Goal: Navigation & Orientation: Find specific page/section

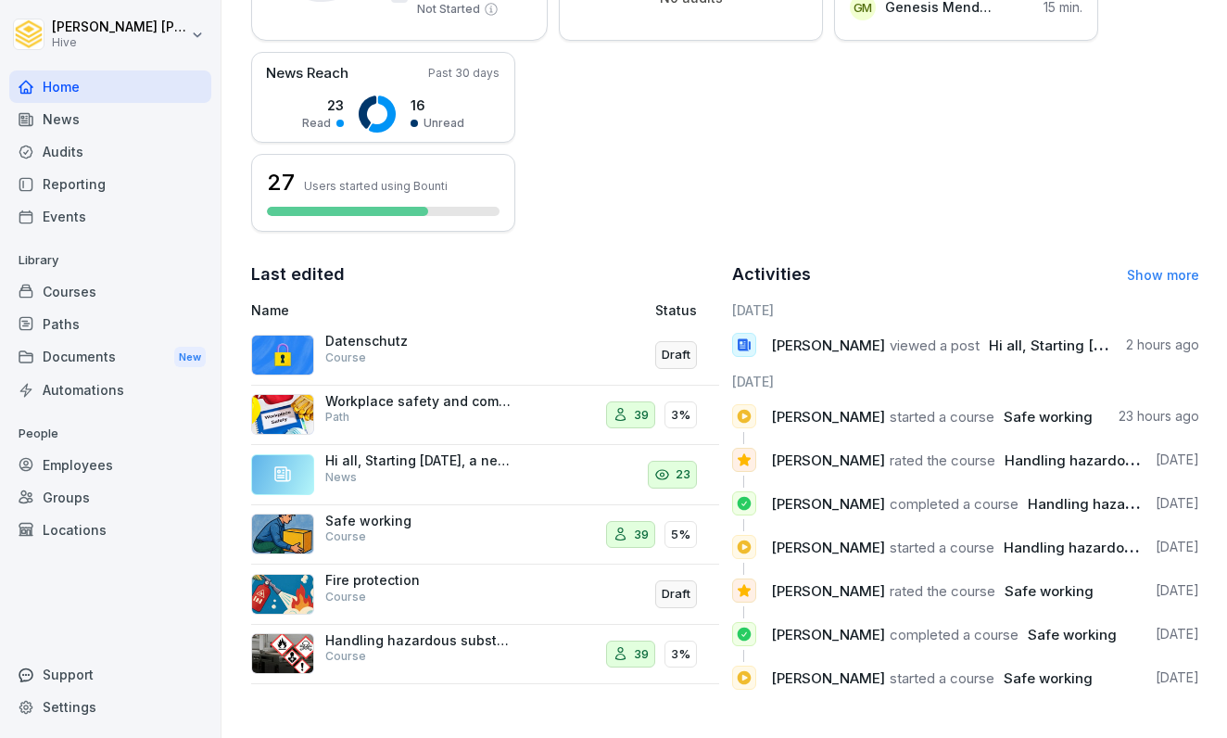
scroll to position [414, 0]
click at [72, 316] on div "Paths" at bounding box center [110, 324] width 202 height 32
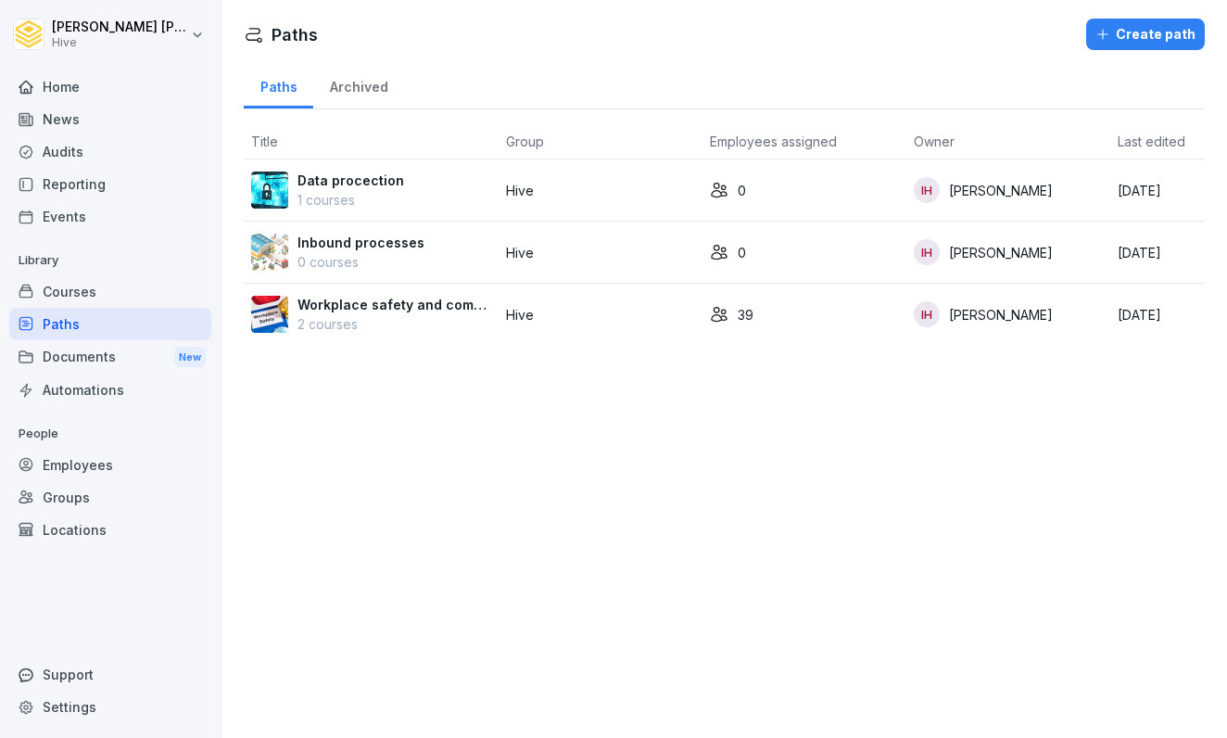
click at [543, 317] on p "Hive" at bounding box center [600, 314] width 189 height 19
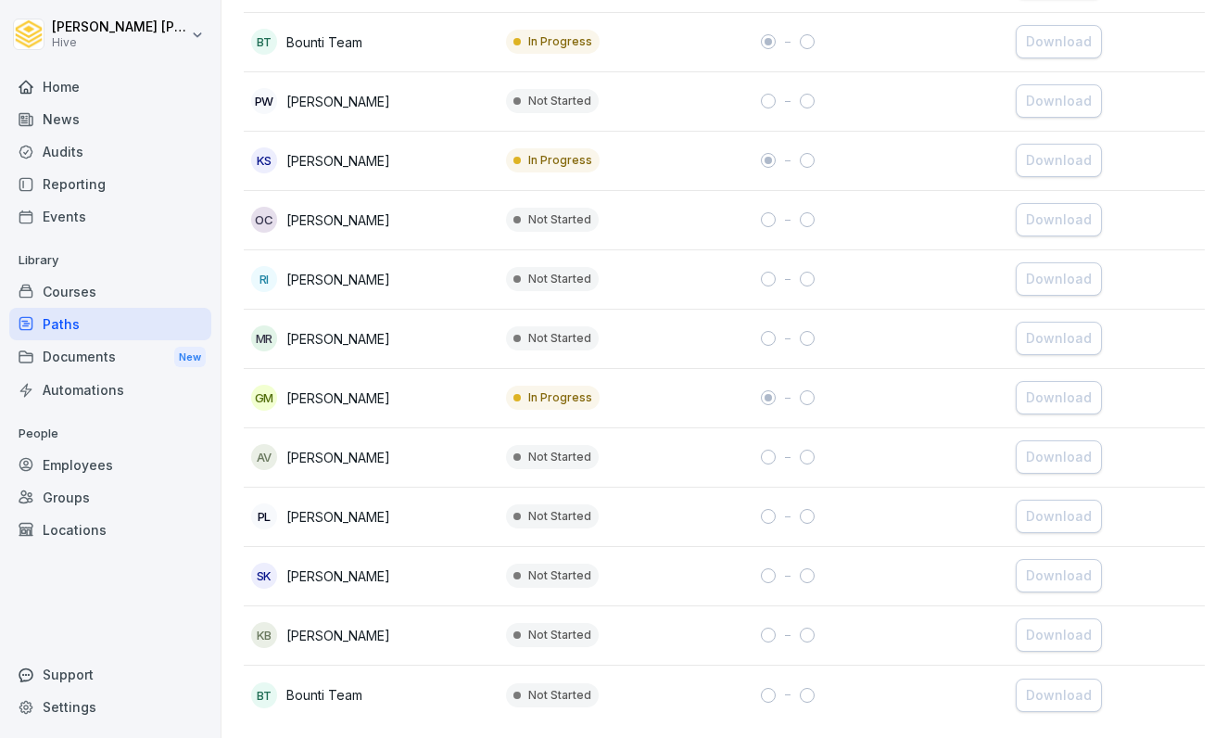
scroll to position [1980, 0]
click at [80, 89] on div "Home" at bounding box center [110, 86] width 202 height 32
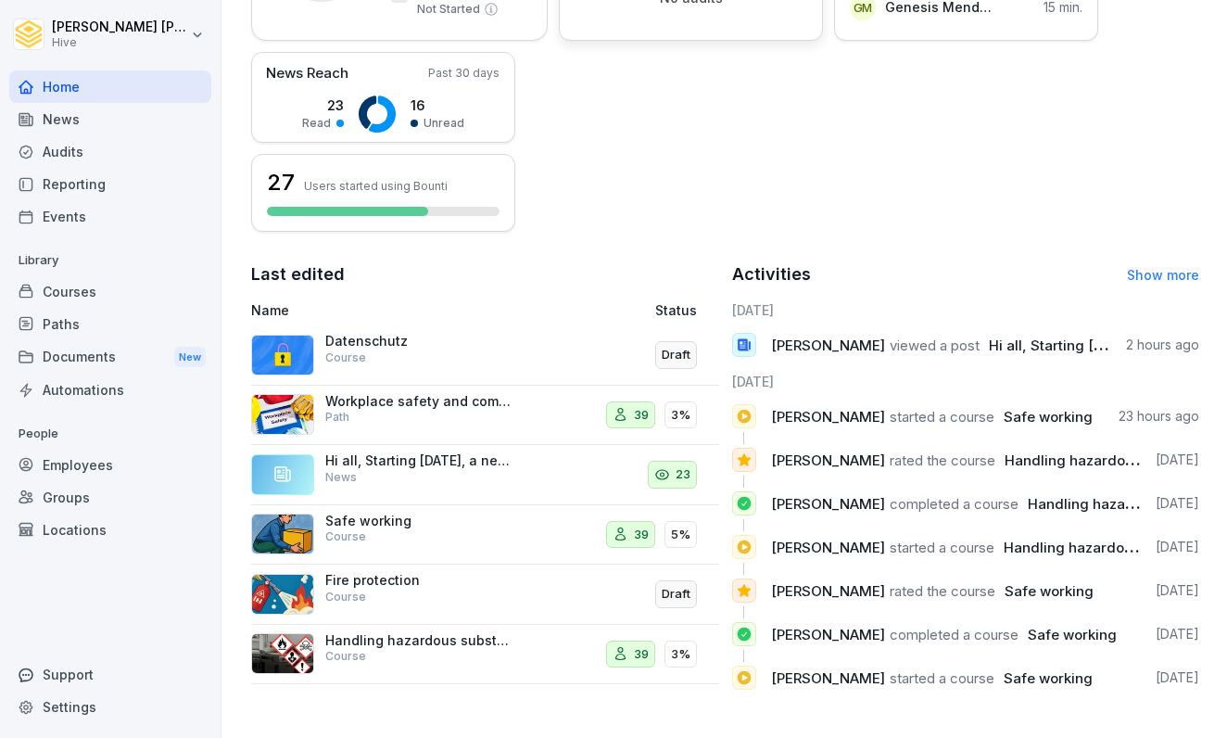
scroll to position [414, 0]
click at [383, 336] on p "Datenschutz" at bounding box center [417, 341] width 185 height 17
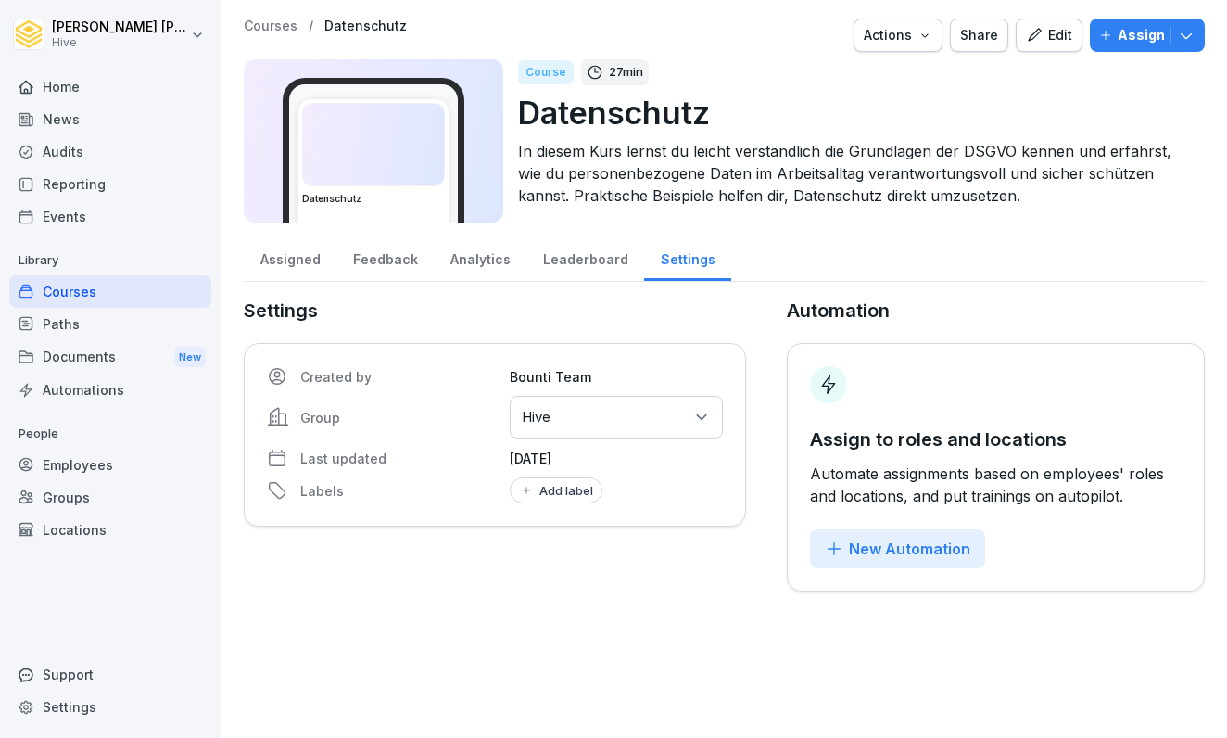
click at [101, 77] on div "Home" at bounding box center [110, 86] width 202 height 32
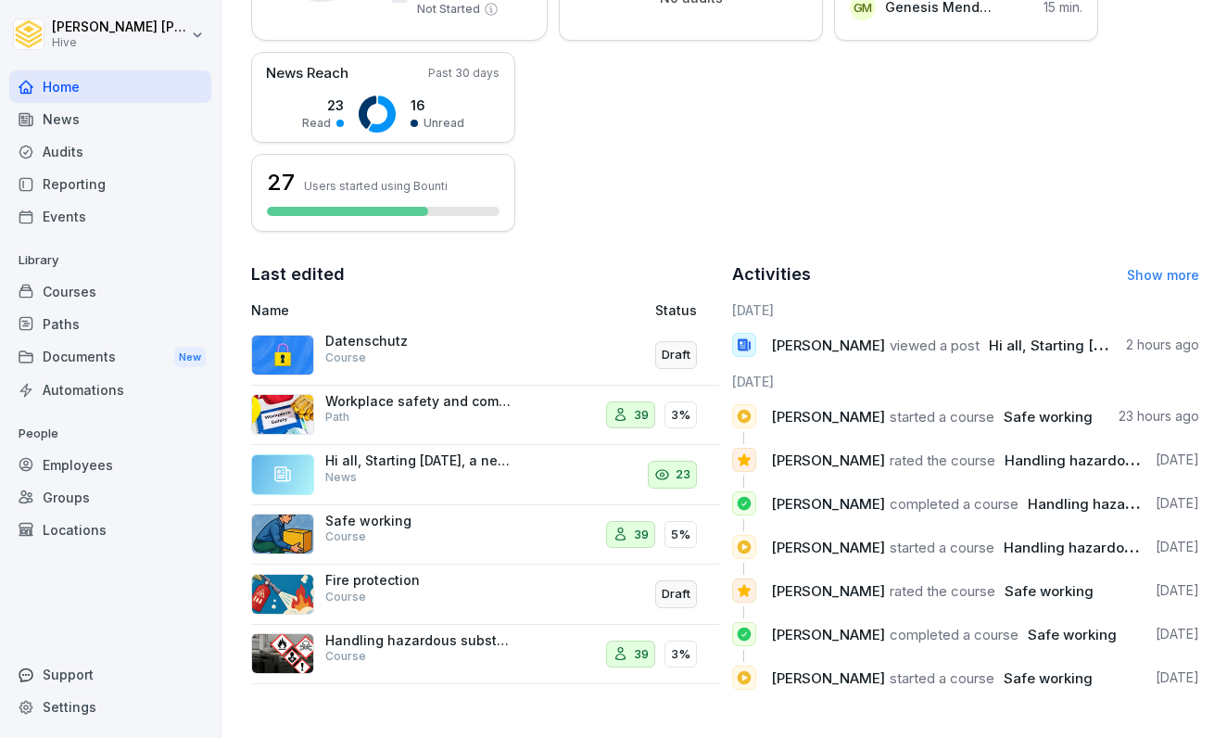
scroll to position [414, 0]
